Goal: Task Accomplishment & Management: Manage account settings

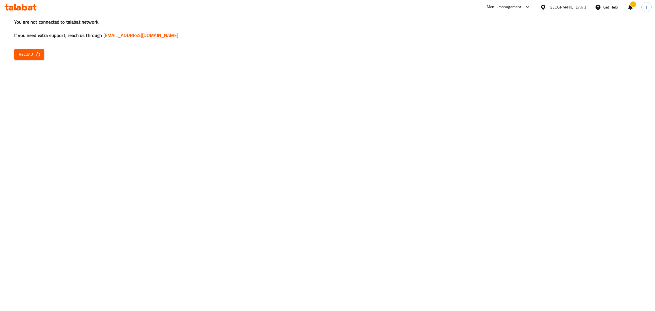
click at [30, 48] on div "You are not connected to talabat network, If you need extra support, reach us t…" at bounding box center [327, 155] width 655 height 311
click at [27, 51] on span "Reload" at bounding box center [29, 54] width 21 height 7
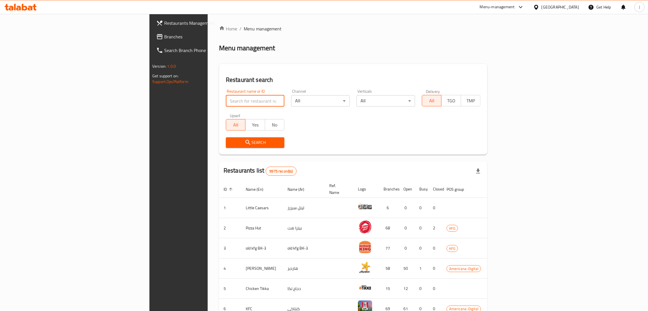
click at [226, 98] on input "search" at bounding box center [255, 100] width 59 height 11
type input "[PERSON_NAME]"
click button "Search" at bounding box center [255, 142] width 59 height 11
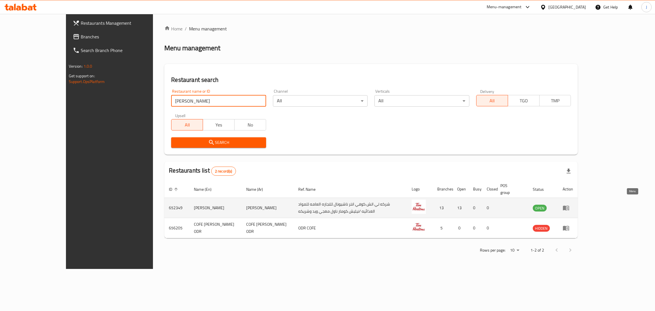
click at [569, 204] on icon "enhanced table" at bounding box center [566, 207] width 7 height 7
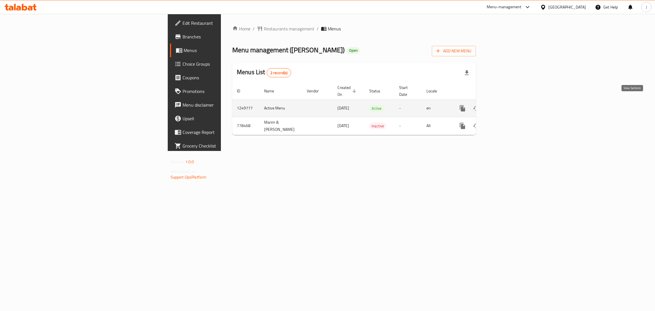
click at [507, 105] on icon "enhanced table" at bounding box center [503, 108] width 7 height 7
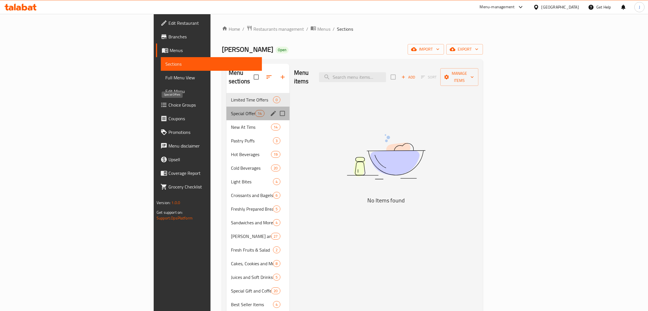
click at [231, 110] on span "Special Offers" at bounding box center [243, 113] width 24 height 7
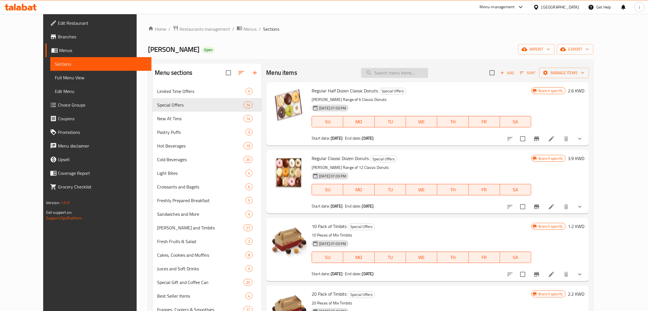
click at [397, 73] on input "search" at bounding box center [394, 73] width 67 height 10
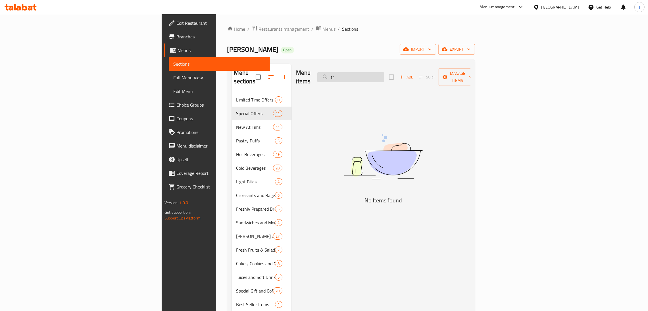
type input "f"
